Goal: Transaction & Acquisition: Download file/media

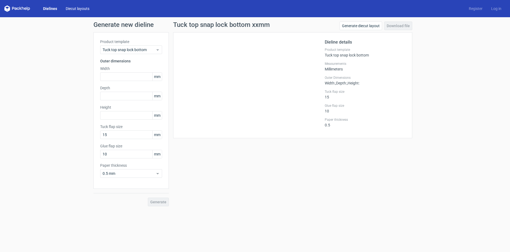
click at [75, 7] on link "Diecut layouts" at bounding box center [77, 8] width 32 height 5
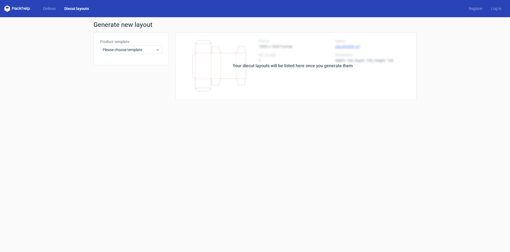
click at [36, 3] on div "Dielines Diecut layouts Register Log in" at bounding box center [255, 8] width 510 height 17
click at [46, 7] on link "Dielines" at bounding box center [49, 8] width 21 height 5
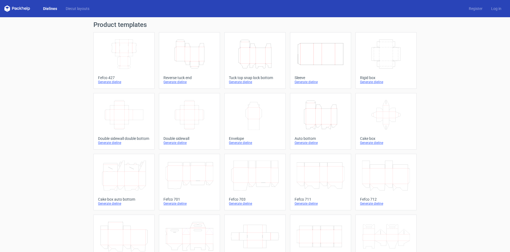
click at [185, 119] on icon "Width Depth Height" at bounding box center [190, 115] width 48 height 30
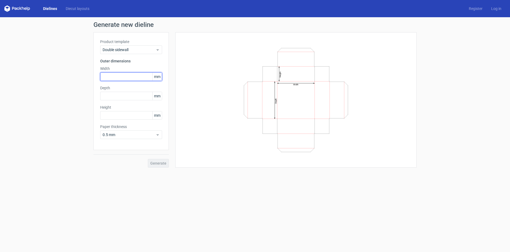
click at [130, 78] on input "text" at bounding box center [131, 76] width 62 height 9
type input "250"
click at [122, 96] on input "text" at bounding box center [131, 96] width 62 height 9
type input "350"
click at [114, 112] on input "text" at bounding box center [131, 115] width 62 height 9
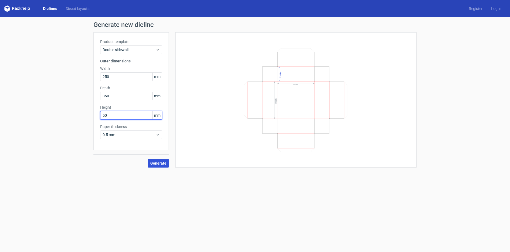
type input "50"
click at [158, 162] on span "Generate" at bounding box center [158, 164] width 16 height 4
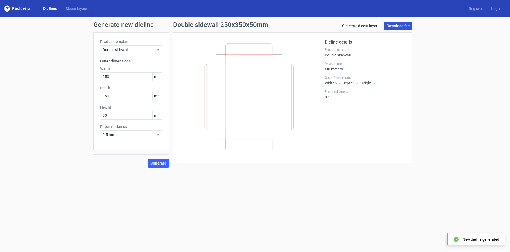
click at [406, 24] on link "Download file" at bounding box center [398, 26] width 28 height 9
